Goal: Task Accomplishment & Management: Manage account settings

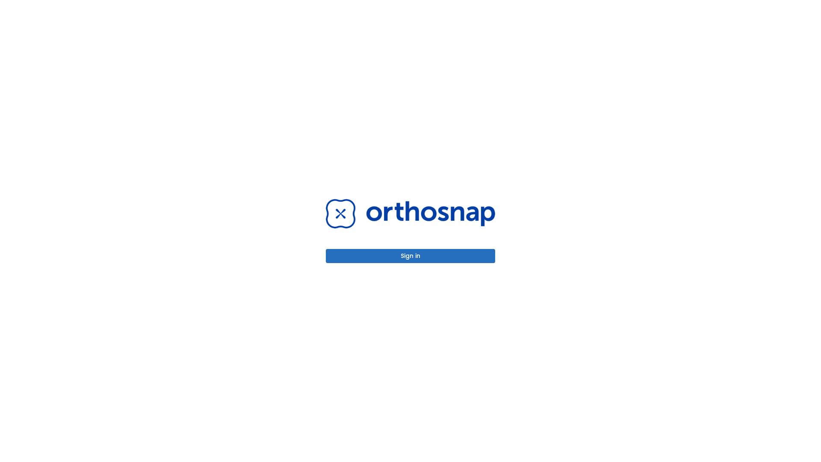
click at [411, 256] on button "Sign in" at bounding box center [410, 256] width 169 height 14
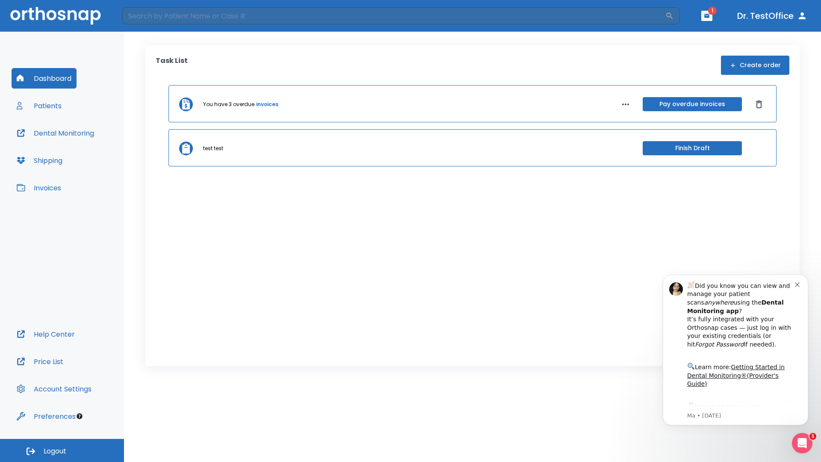
click at [62, 450] on span "Logout" at bounding box center [55, 450] width 23 height 9
